Goal: Task Accomplishment & Management: Use online tool/utility

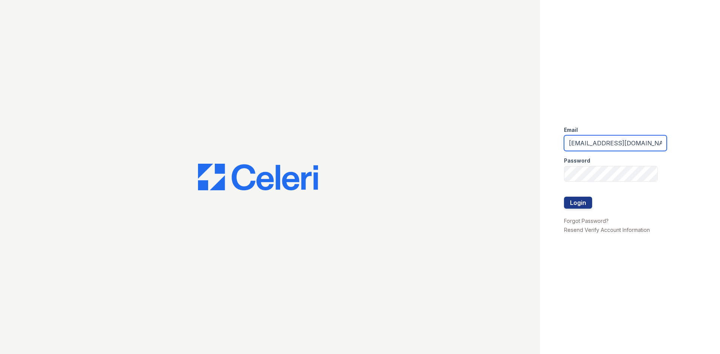
drag, startPoint x: 624, startPoint y: 147, endPoint x: 500, endPoint y: 133, distance: 125.2
click at [500, 133] on div "Email renewedwardsvillecherryhills@trinity-pm.com Password Login Forgot Passwor…" at bounding box center [360, 177] width 720 height 354
type input "herryhills@trinity-pm.com"
drag, startPoint x: 645, startPoint y: 144, endPoint x: 528, endPoint y: 147, distance: 116.7
click at [528, 147] on div "Email herryhills@trinity-pm.com Password Login Forgot Password? Resend Verify A…" at bounding box center [360, 177] width 720 height 354
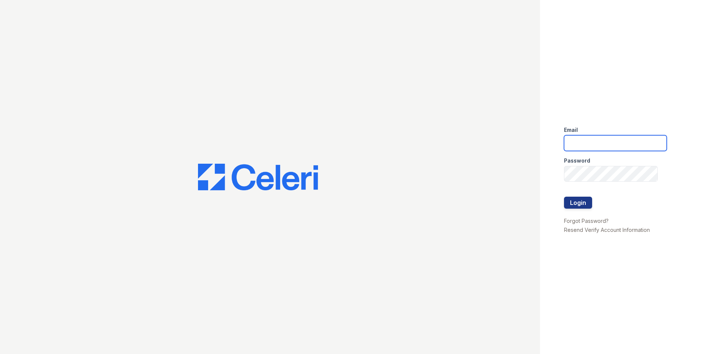
type input "thesocialedwardsville@trinity-pm.com"
click at [584, 206] on button "Login" at bounding box center [578, 203] width 28 height 12
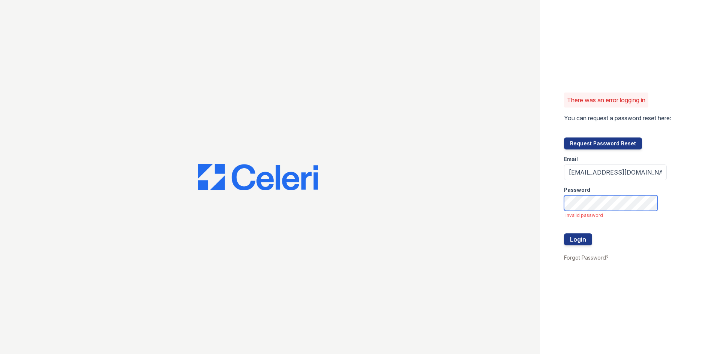
click at [544, 193] on div "There was an error logging in You can request a password reset here: Request Pa…" at bounding box center [630, 177] width 180 height 354
click at [583, 241] on button "Login" at bounding box center [578, 240] width 28 height 12
click at [475, 183] on div "There was an error logging in You can request a password reset here: Request Pa…" at bounding box center [360, 177] width 720 height 354
click at [673, 166] on div "There was an error logging in You can request a password reset here: Request Pa…" at bounding box center [630, 177] width 180 height 354
click at [579, 242] on button "Login" at bounding box center [578, 240] width 28 height 12
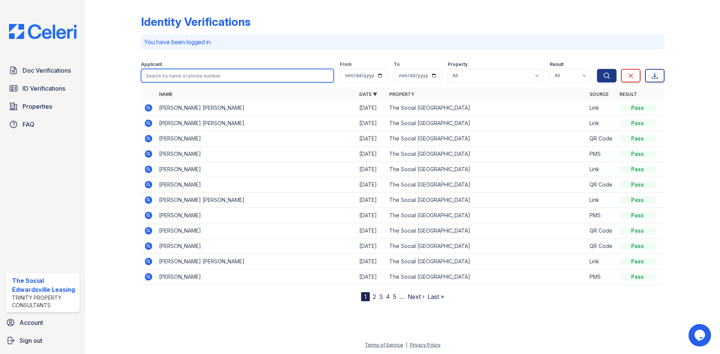
click at [233, 75] on input "search" at bounding box center [237, 75] width 193 height 13
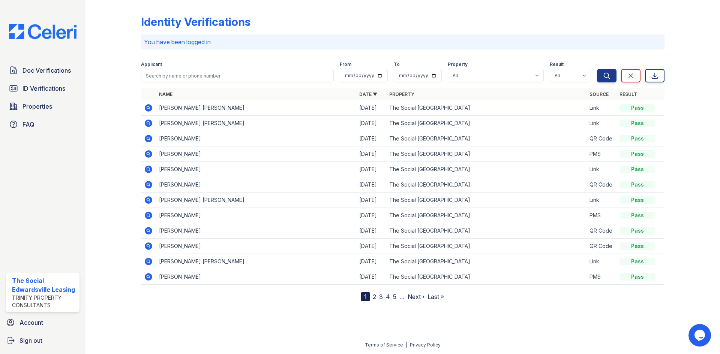
click at [132, 104] on div at bounding box center [118, 152] width 43 height 298
click at [234, 124] on td "[PERSON_NAME] [PERSON_NAME]" at bounding box center [256, 123] width 200 height 15
